Goal: Information Seeking & Learning: Check status

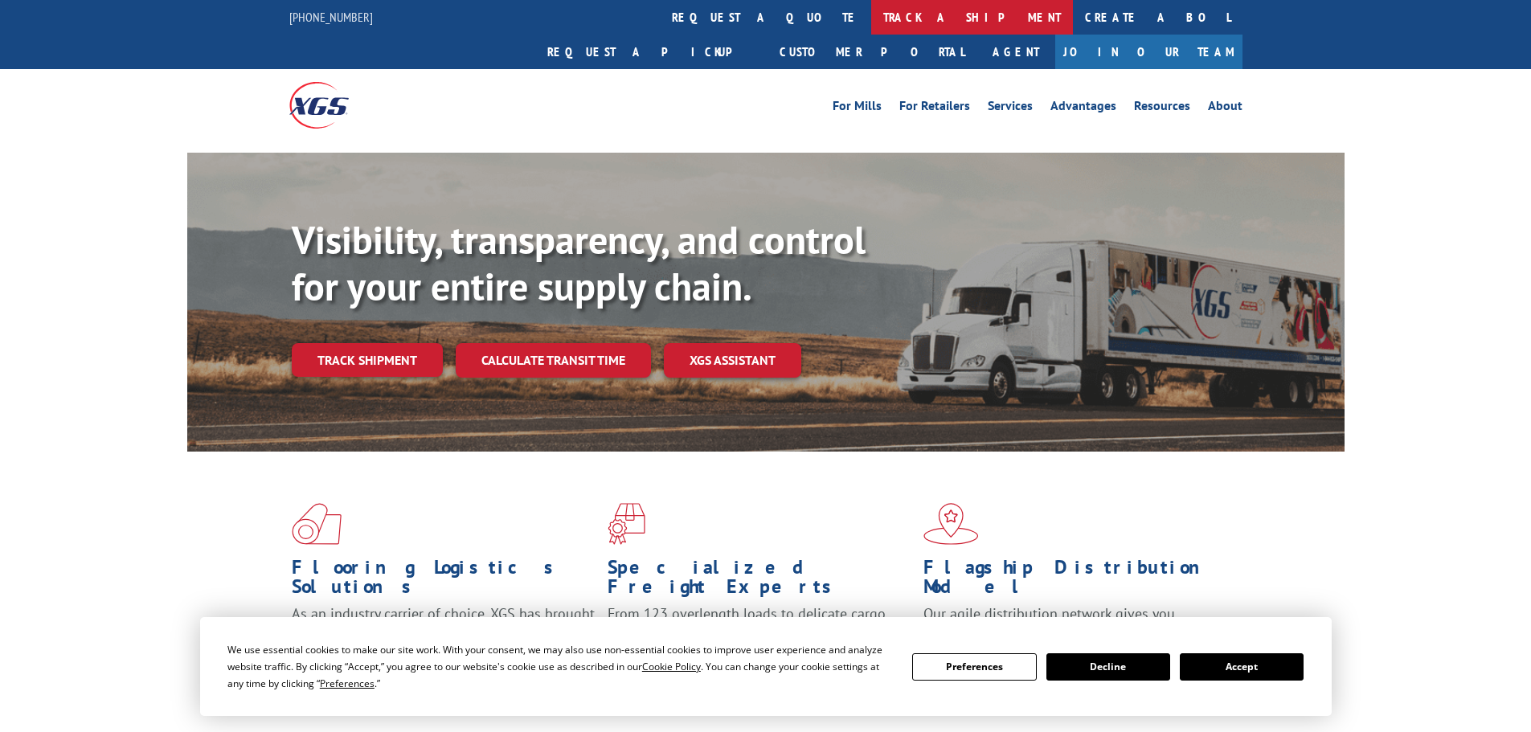
click at [871, 31] on link "track a shipment" at bounding box center [972, 17] width 202 height 35
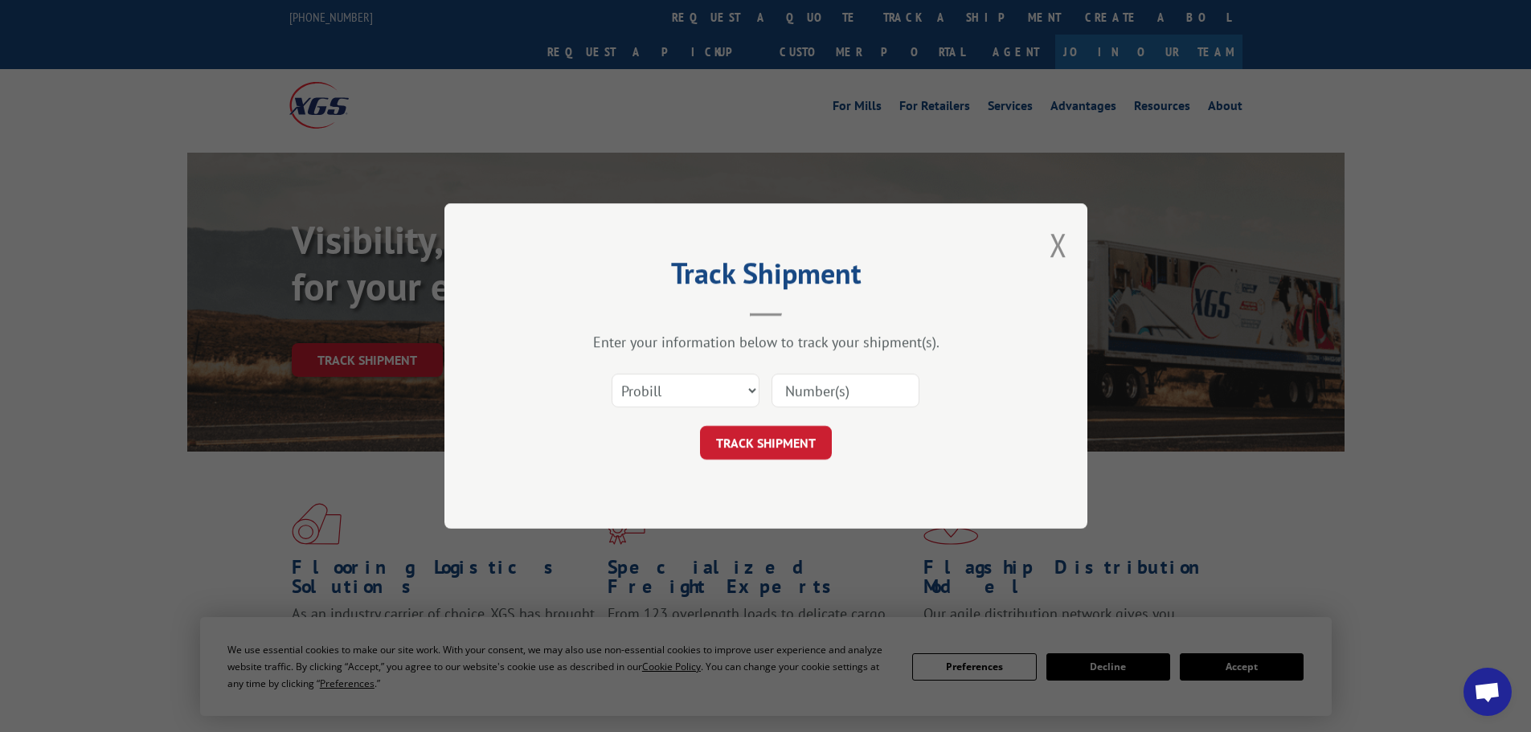
click at [794, 389] on input at bounding box center [846, 391] width 148 height 34
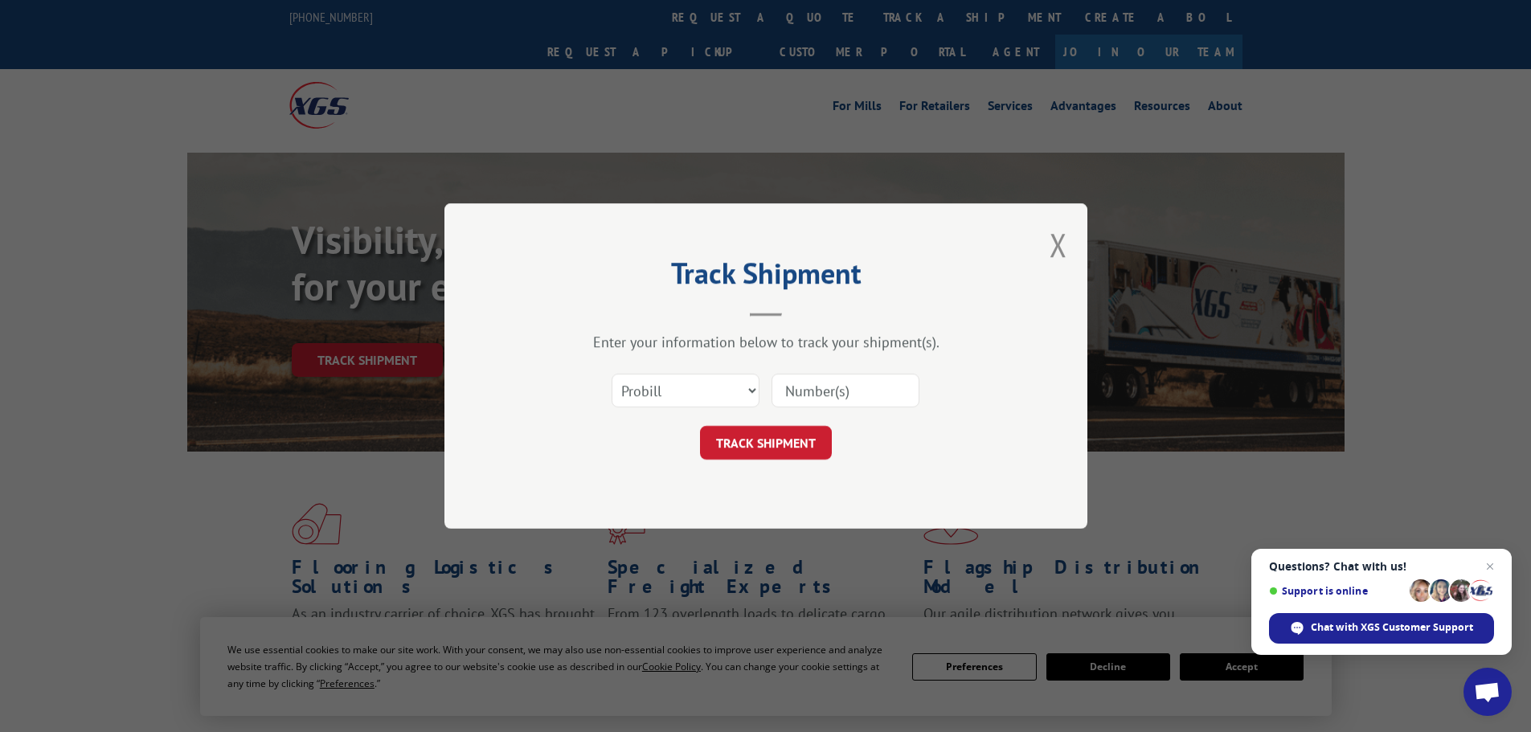
paste input "07332592720656603"
type input "07332592720656603"
click at [810, 444] on button "TRACK SHIPMENT" at bounding box center [766, 443] width 132 height 34
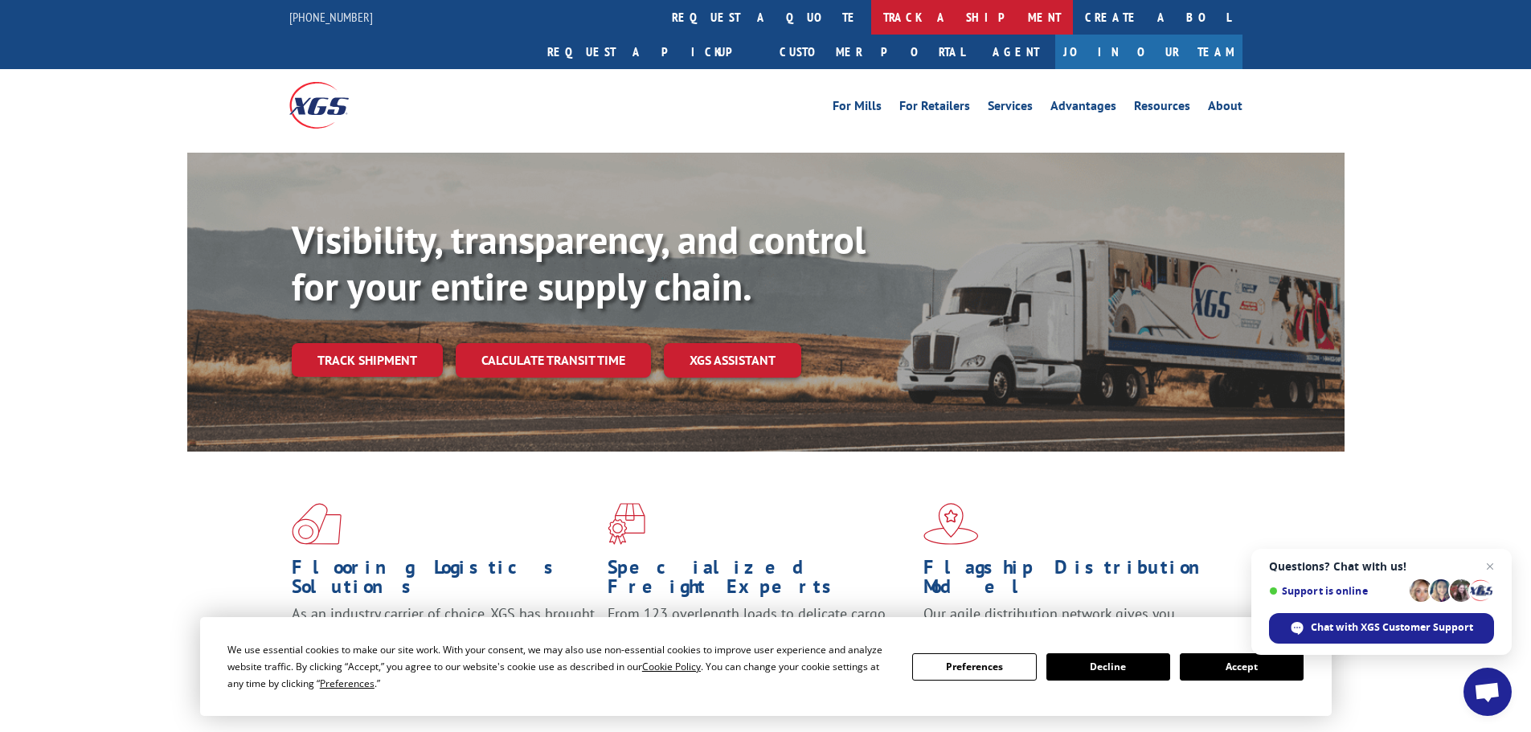
click at [871, 17] on link "track a shipment" at bounding box center [972, 17] width 202 height 35
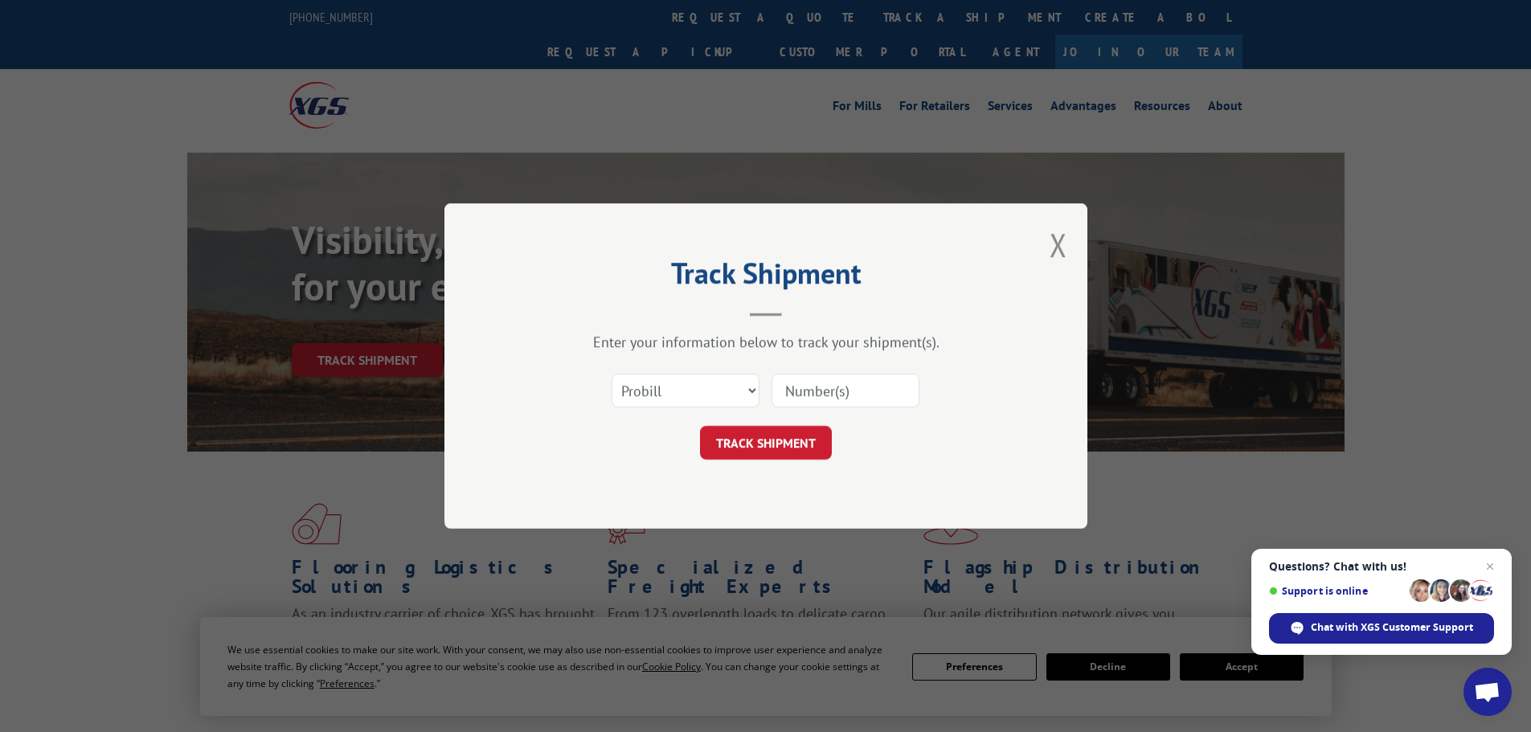
click at [804, 387] on input at bounding box center [846, 391] width 148 height 34
paste input "558906"
type input "558906"
click at [777, 446] on button "TRACK SHIPMENT" at bounding box center [766, 443] width 132 height 34
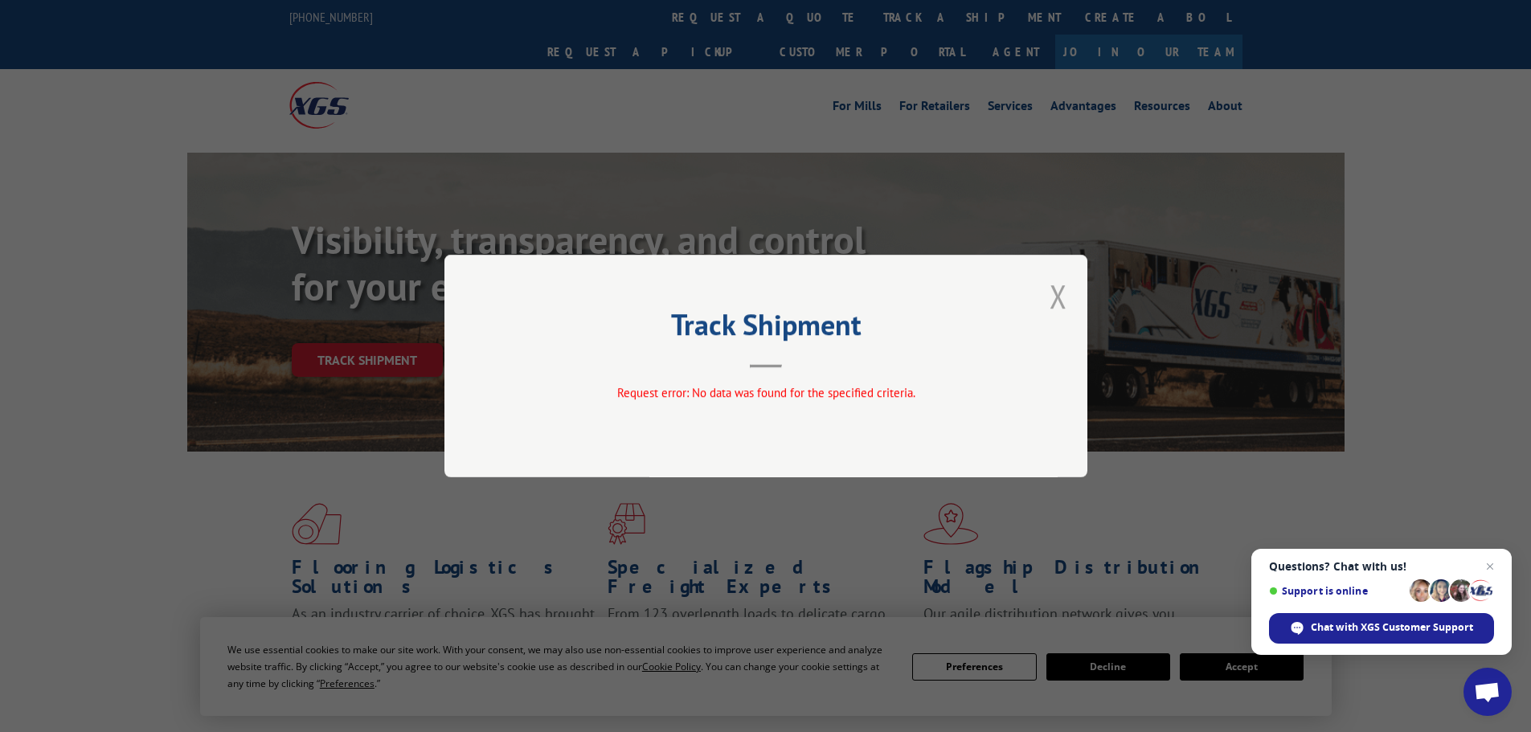
click at [1062, 310] on button "Close modal" at bounding box center [1059, 296] width 18 height 43
